Goal: Transaction & Acquisition: Purchase product/service

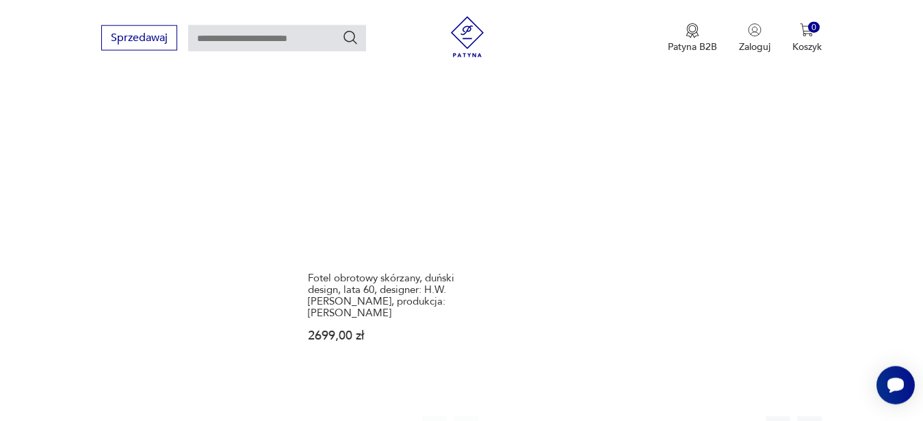
scroll to position [1770, 0]
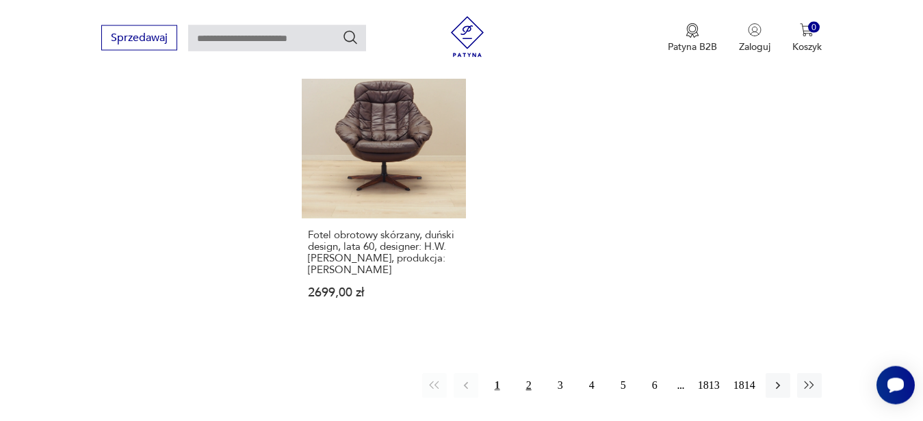
click at [535, 373] on button "2" at bounding box center [529, 385] width 25 height 25
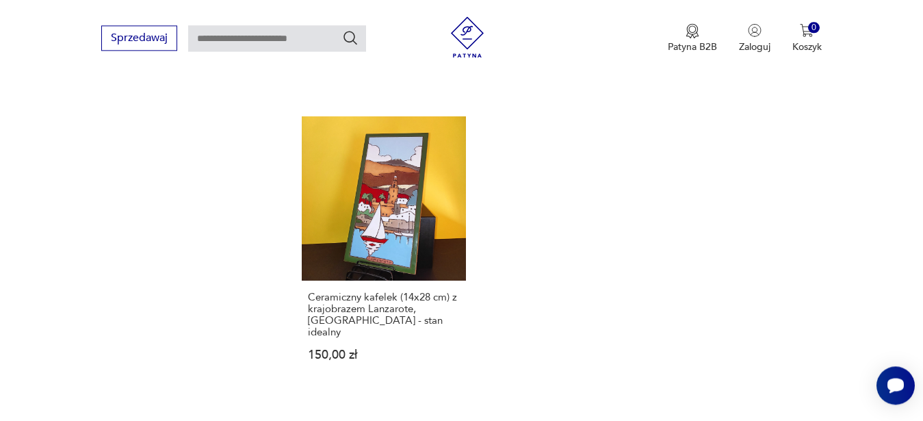
scroll to position [1773, 0]
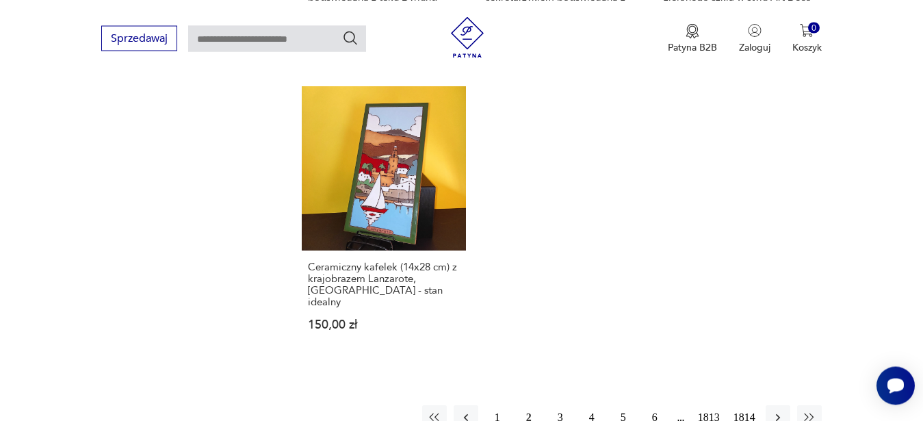
click at [561, 405] on button "3" at bounding box center [560, 417] width 25 height 25
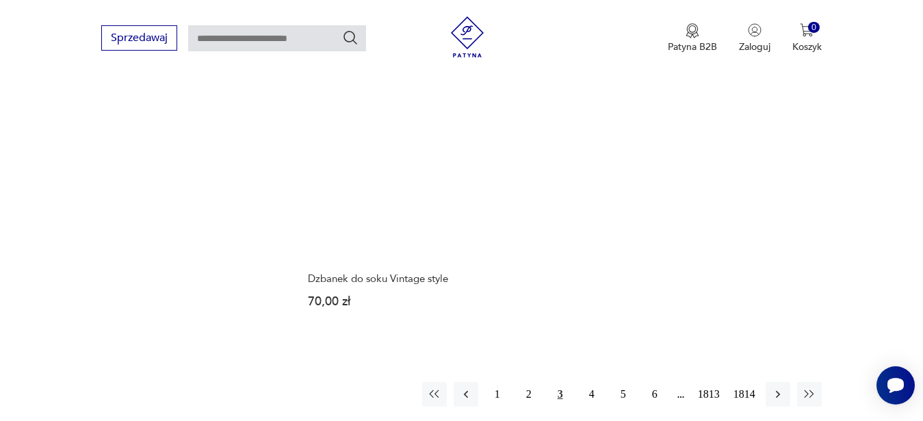
scroll to position [1773, 0]
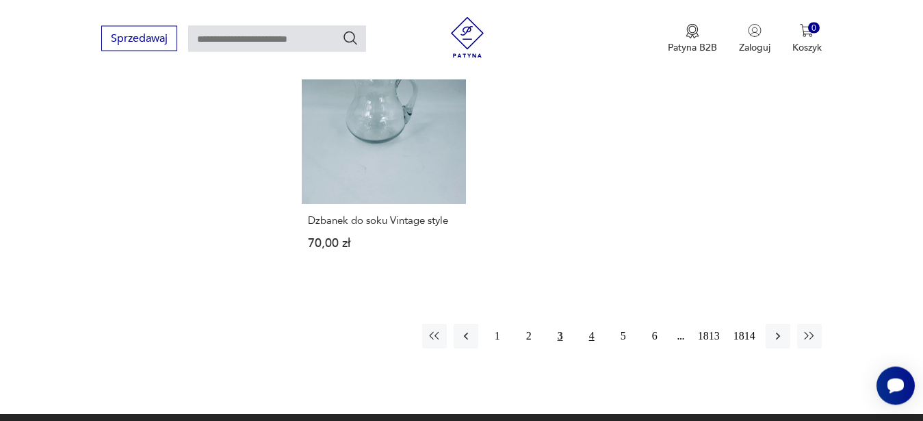
click at [601, 324] on button "4" at bounding box center [592, 336] width 25 height 25
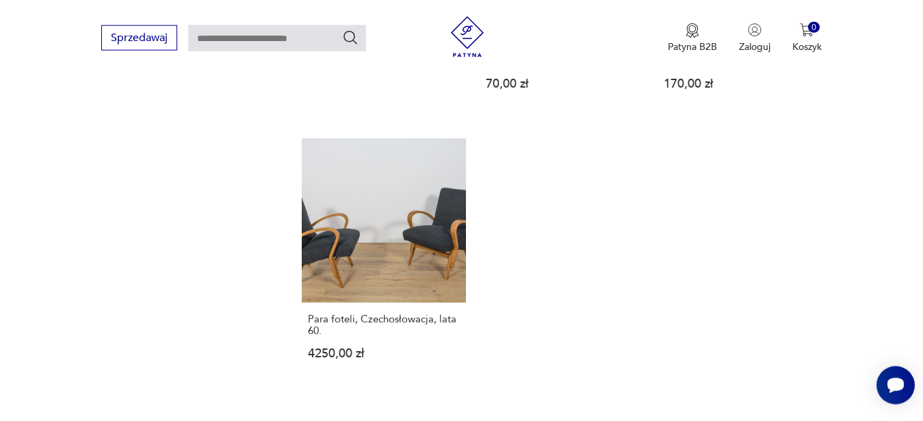
scroll to position [1730, 0]
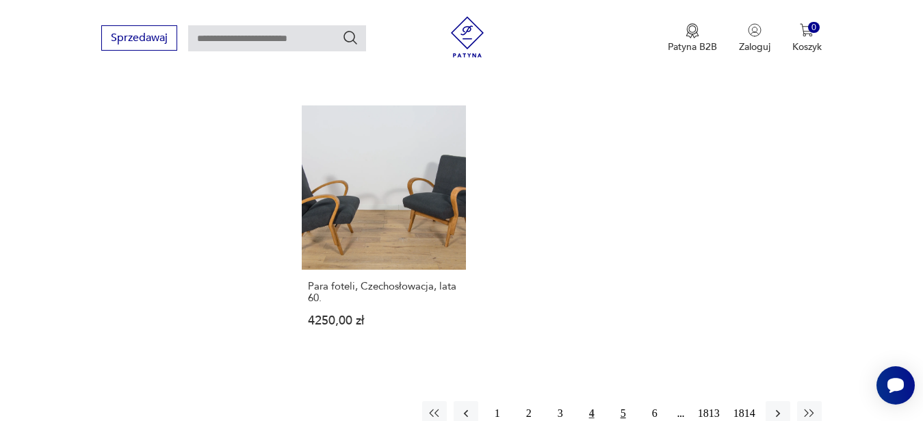
click at [621, 412] on button "5" at bounding box center [623, 413] width 25 height 25
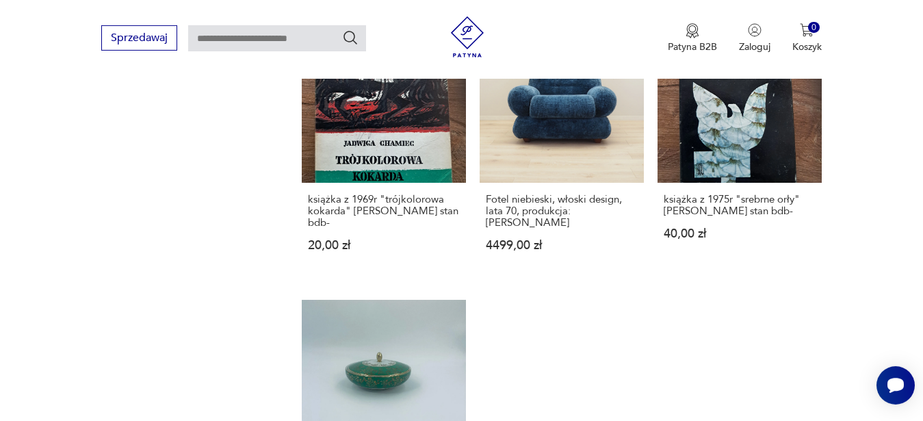
scroll to position [1453, 0]
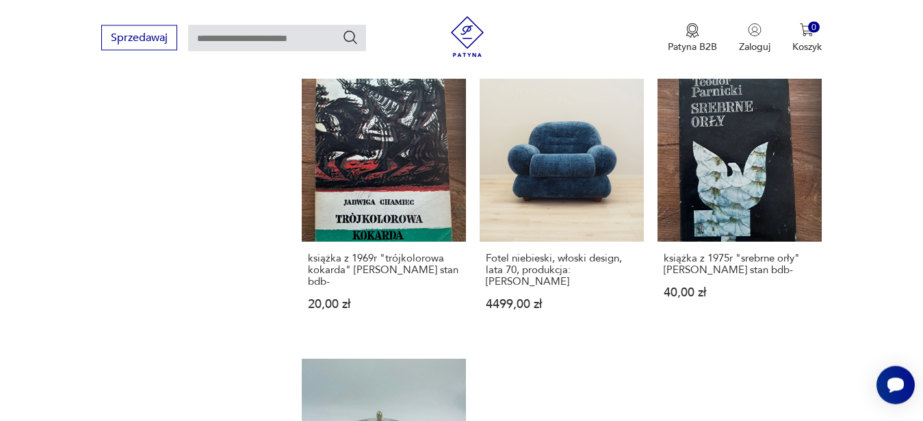
click at [211, 35] on input "text" at bounding box center [277, 38] width 178 height 26
type input "*******"
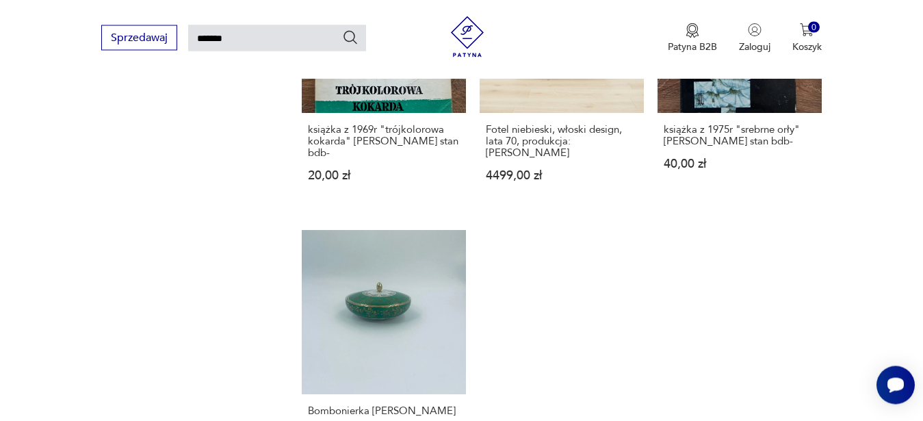
type input "*******"
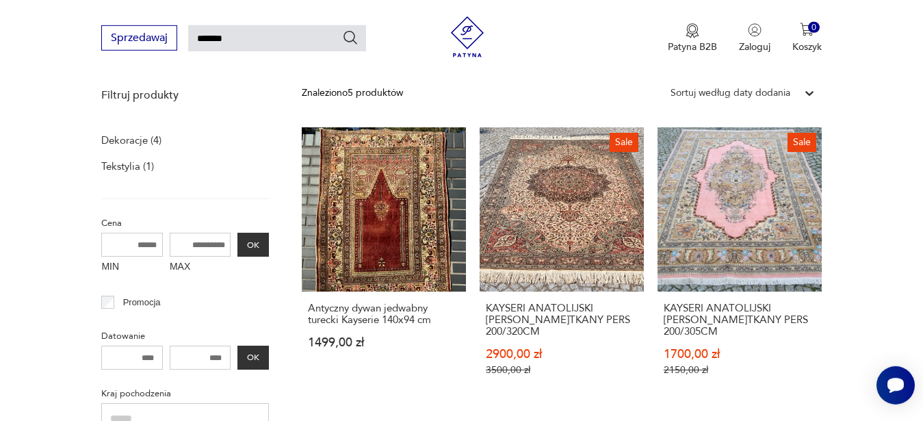
scroll to position [189, 0]
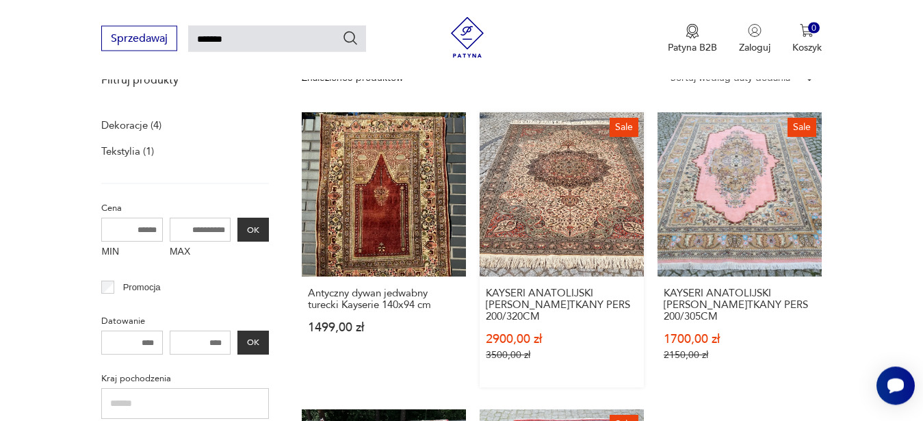
click at [576, 210] on link "Sale KAYSERI ANATOLIJSKI DYWAN R.TKANY PERS 200/320CM 2900,00 zł 3500,00 zł" at bounding box center [562, 249] width 164 height 275
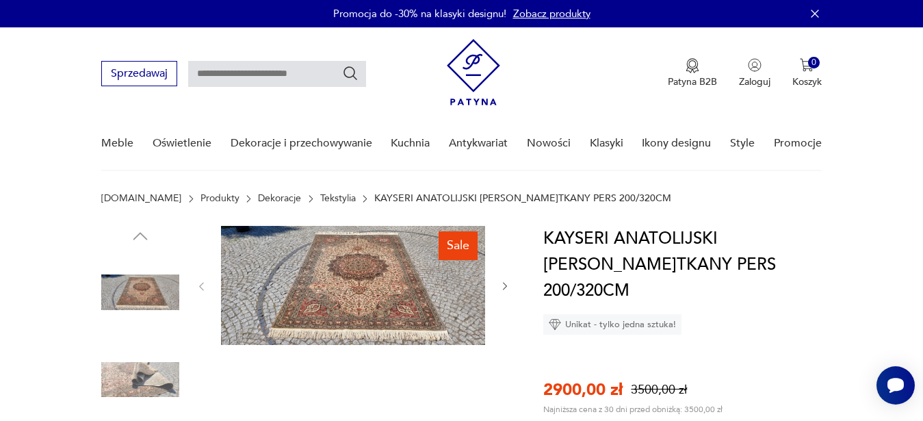
scroll to position [199, 0]
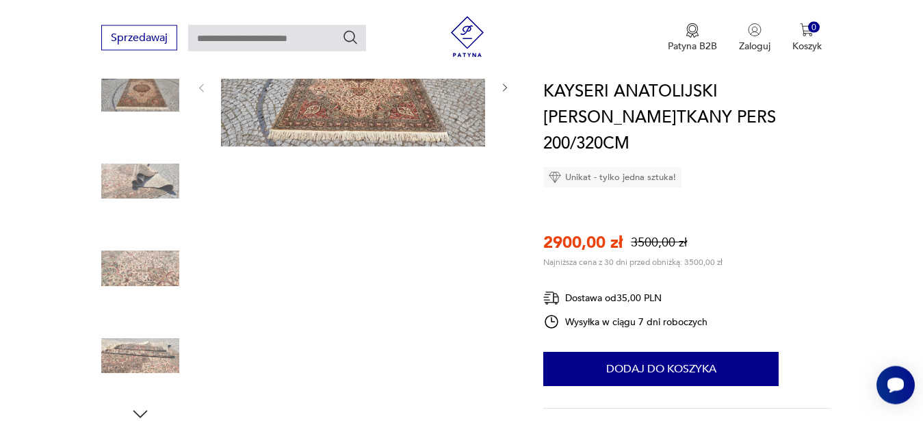
click at [123, 274] on img at bounding box center [140, 268] width 78 height 78
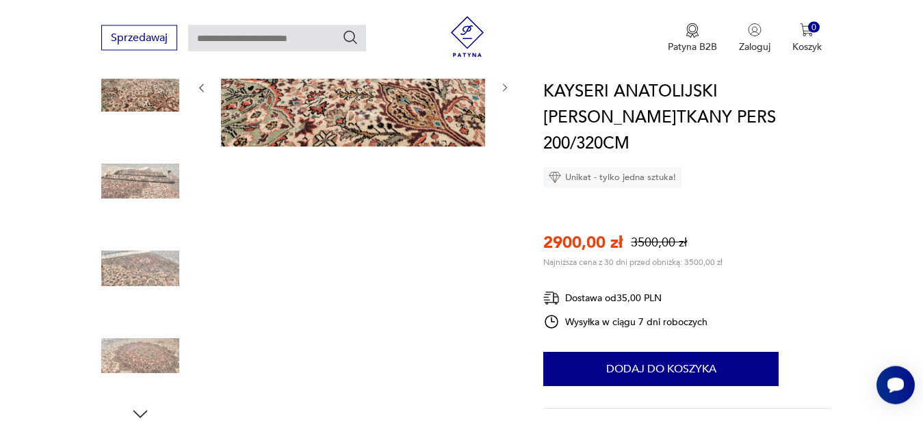
click at [416, 225] on div "Sale" at bounding box center [353, 225] width 315 height 397
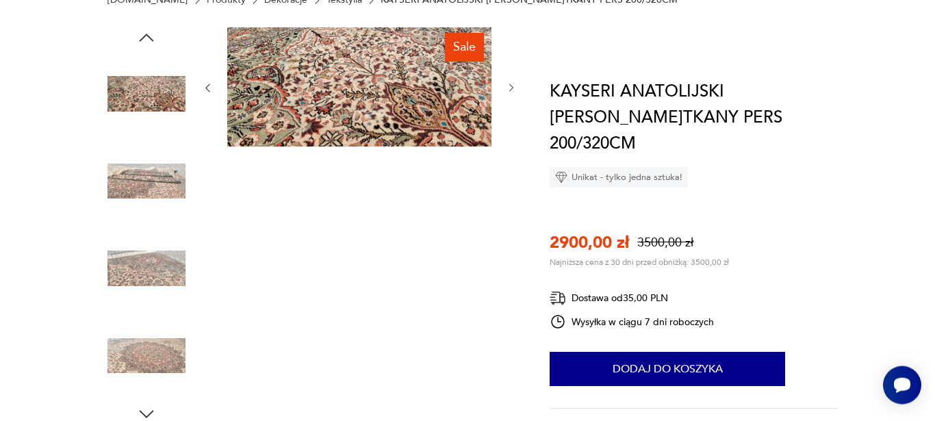
scroll to position [42, 0]
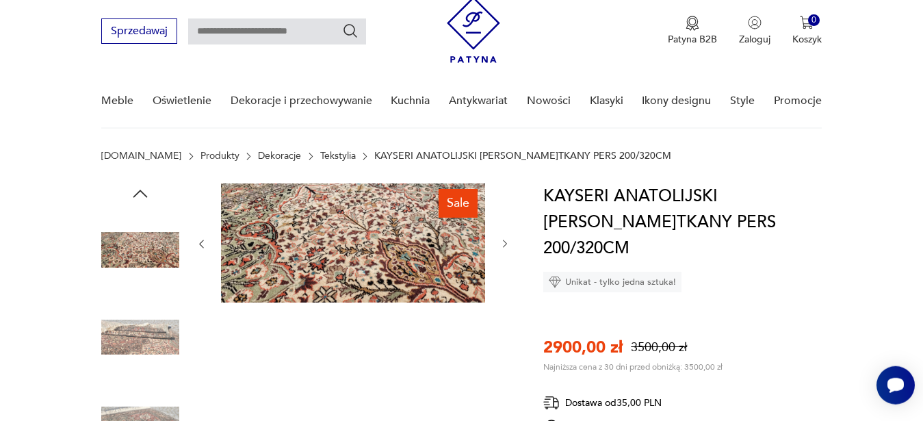
click at [157, 345] on img at bounding box center [140, 337] width 78 height 78
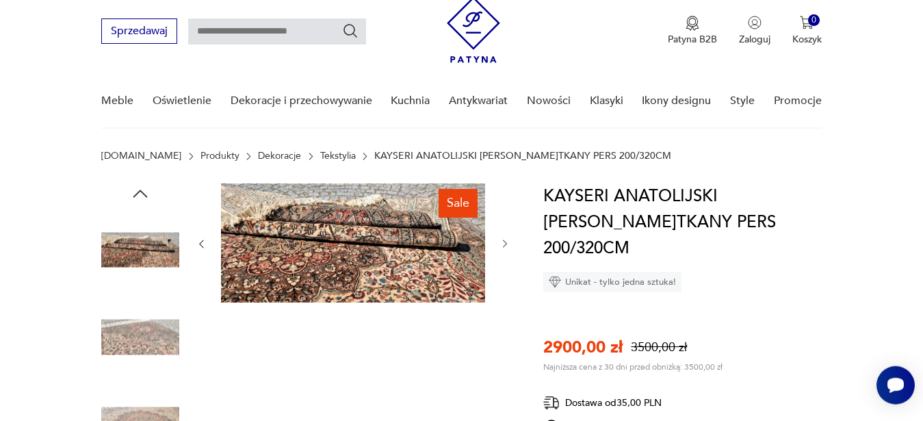
click at [143, 198] on icon "button" at bounding box center [140, 193] width 21 height 21
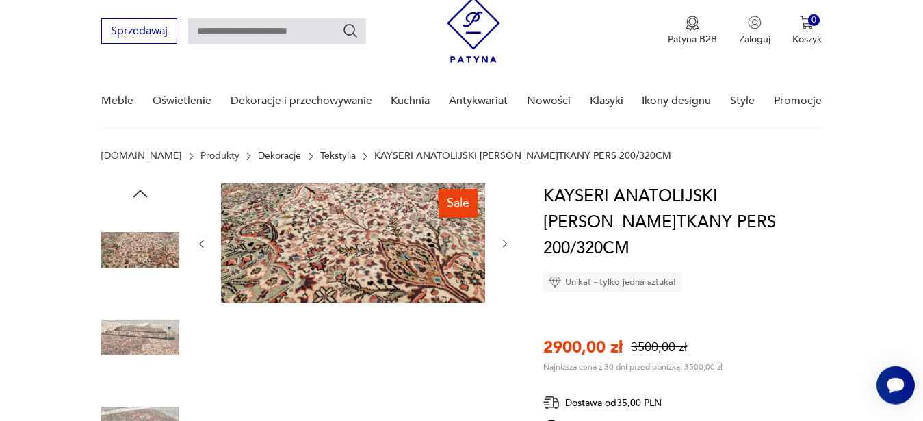
click at [143, 198] on icon "button" at bounding box center [140, 193] width 21 height 21
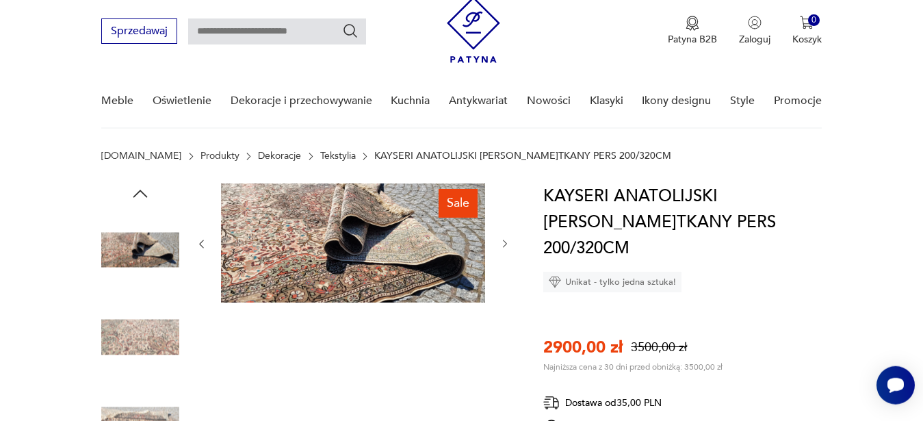
click at [137, 340] on img at bounding box center [140, 337] width 78 height 78
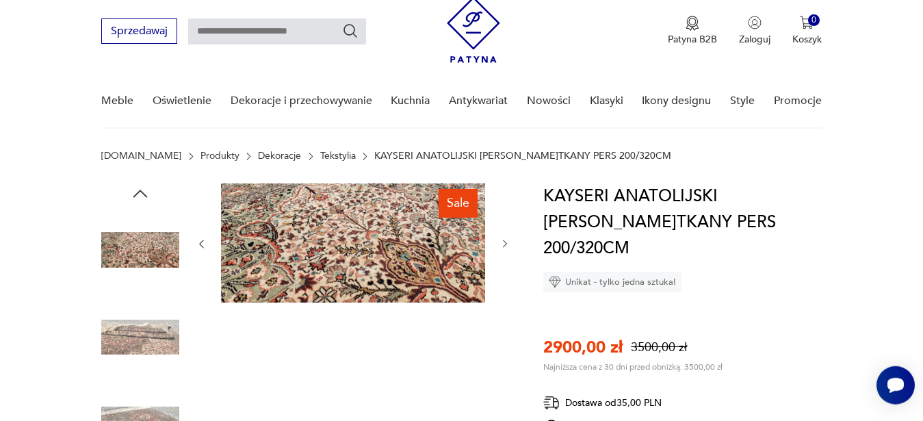
click at [385, 242] on img at bounding box center [353, 242] width 264 height 119
